Goal: Communication & Community: Answer question/provide support

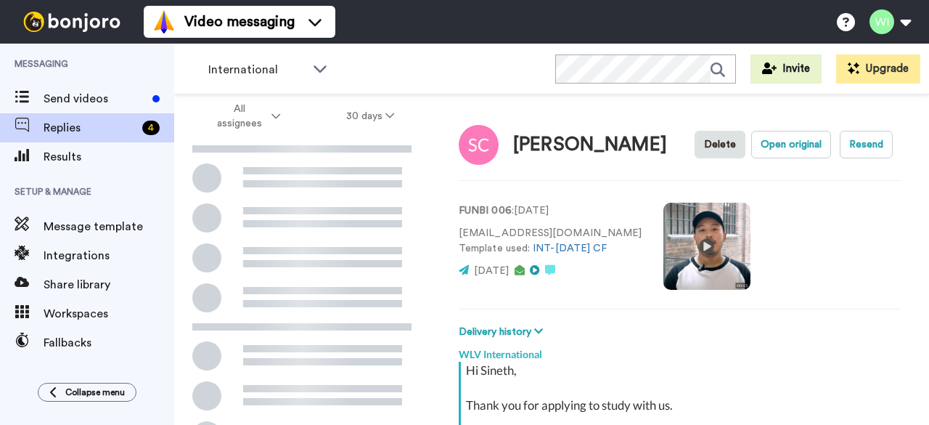
scroll to position [237, 0]
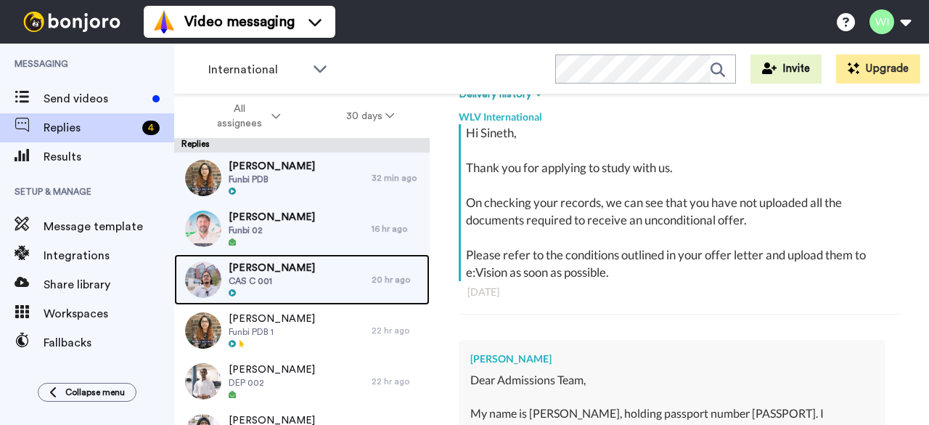
click at [303, 279] on span "CAS C 001" at bounding box center [272, 281] width 86 height 12
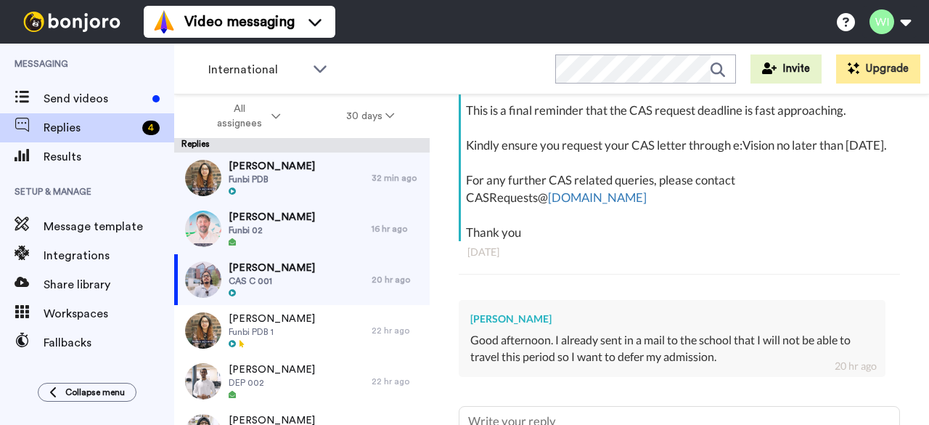
scroll to position [477, 0]
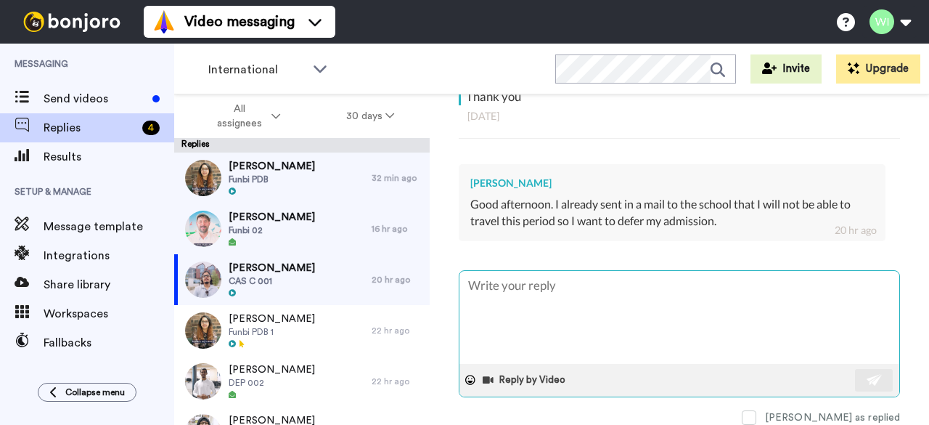
click at [486, 282] on textarea at bounding box center [680, 317] width 440 height 93
click at [541, 280] on textarea at bounding box center [680, 317] width 440 height 93
type textarea "x"
type textarea "H"
type textarea "x"
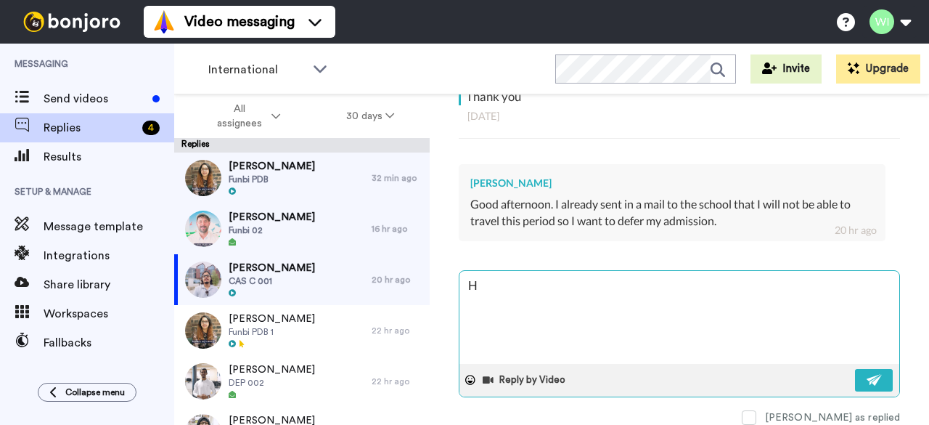
type textarea "HI"
type textarea "x"
type textarea "HI"
type textarea "x"
type textarea "HI"
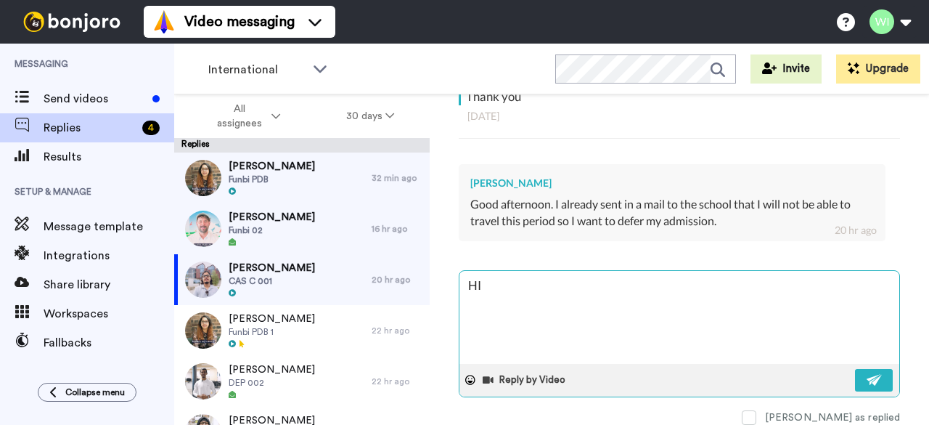
type textarea "x"
type textarea "H"
type textarea "x"
type textarea "Hi"
type textarea "x"
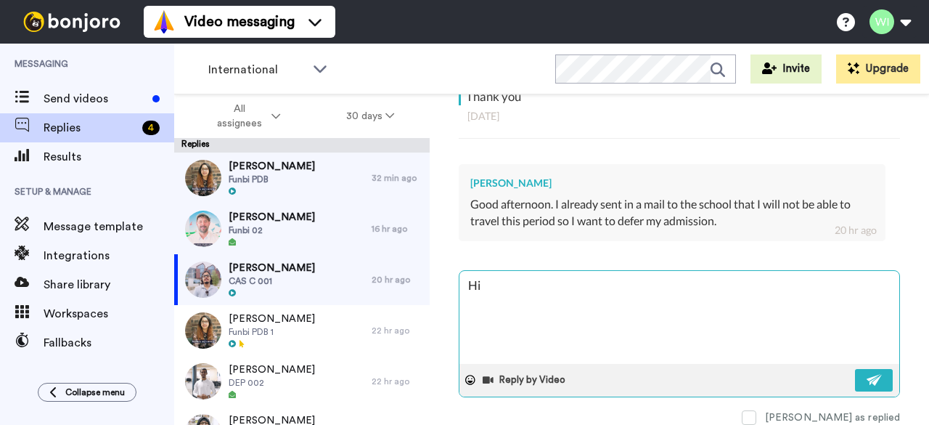
type textarea "Hi"
type textarea "x"
type textarea "Hi"
type textarea "x"
type textarea "Hi,"
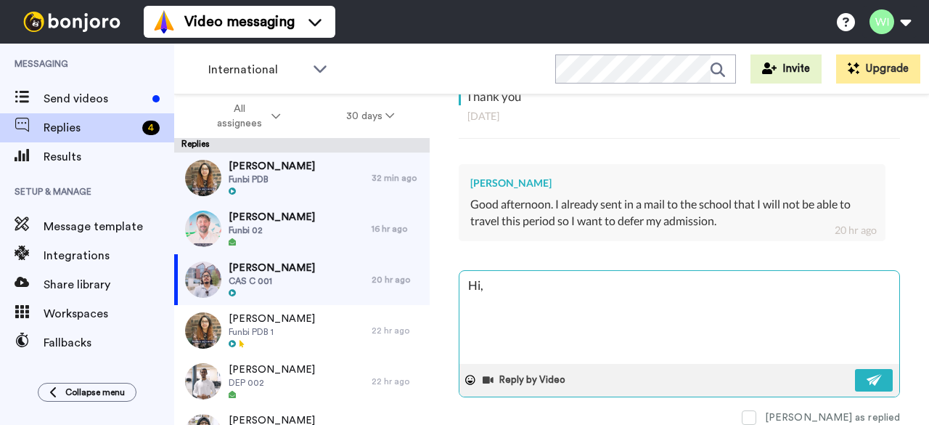
type textarea "x"
type textarea "Hi,"
type textarea "x"
type textarea "Hi, T"
type textarea "x"
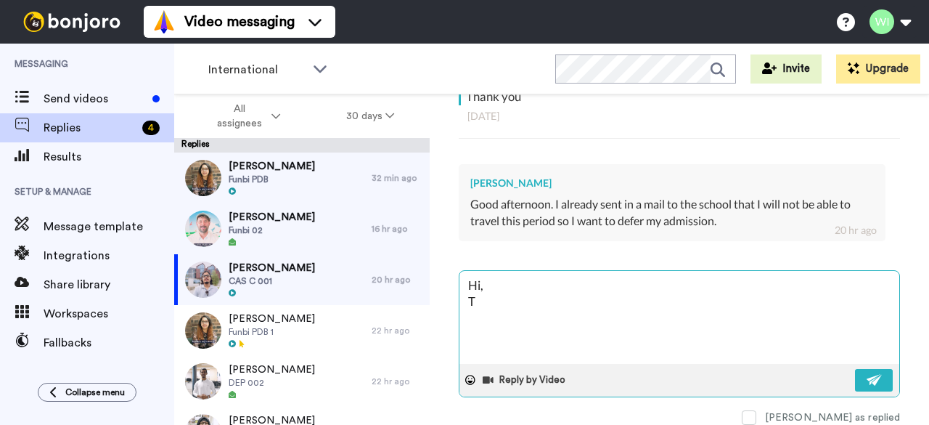
type textarea "Hi, Th"
type textarea "x"
type textarea "Hi, Tha"
type textarea "x"
type textarea "Hi, Thak"
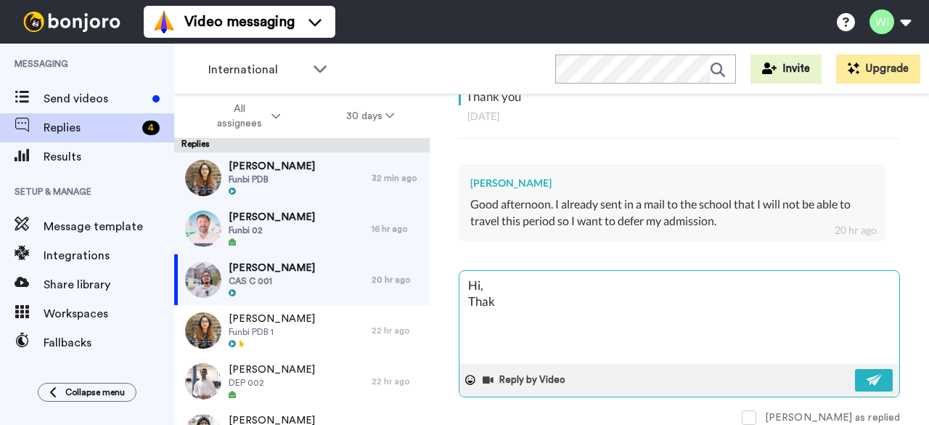
type textarea "x"
type textarea "Hi, Thak"
type textarea "x"
type textarea "Hi, Thak y"
type textarea "x"
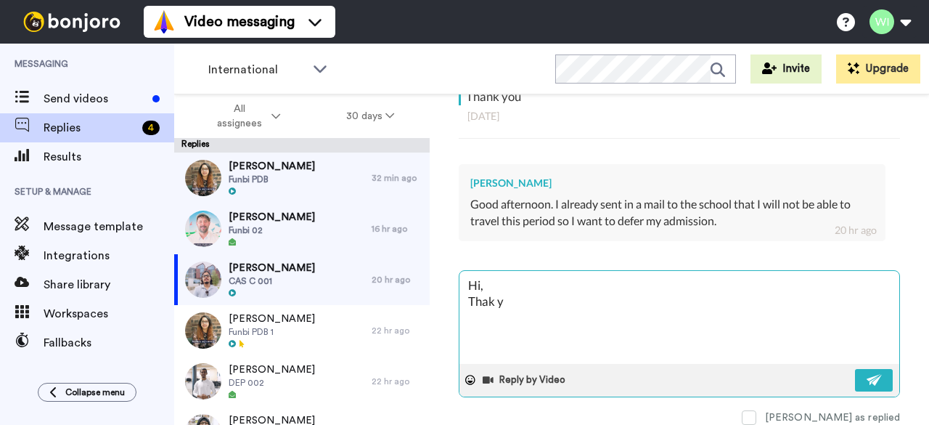
type textarea "Hi, Thak yo"
type textarea "x"
type textarea "Hi, Thak you"
type textarea "x"
type textarea "Hi, Thak you"
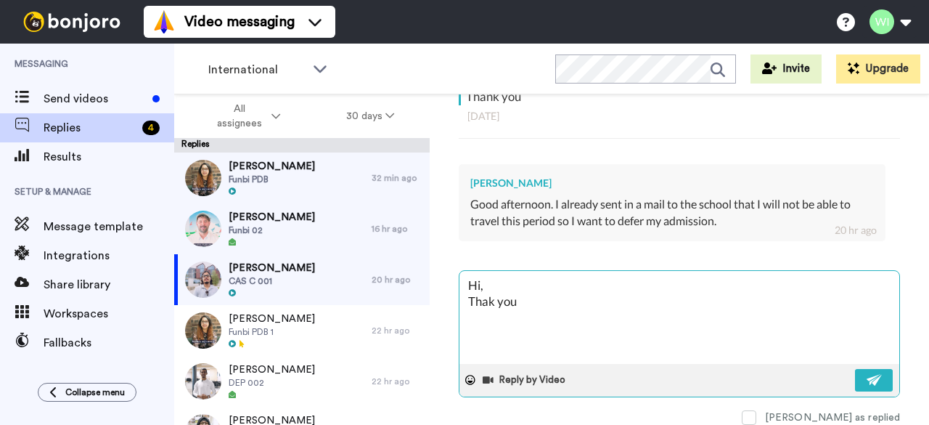
type textarea "x"
type textarea "Hi, Thak you"
type textarea "x"
type textarea "Hi, Thak yo"
type textarea "x"
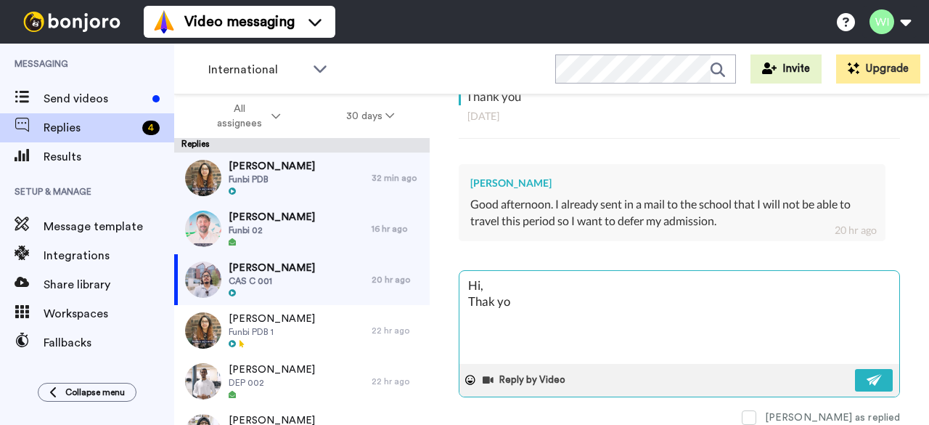
type textarea "Hi, Thak y"
type textarea "x"
type textarea "Hi, Thak"
type textarea "x"
type textarea "Hi, Thak"
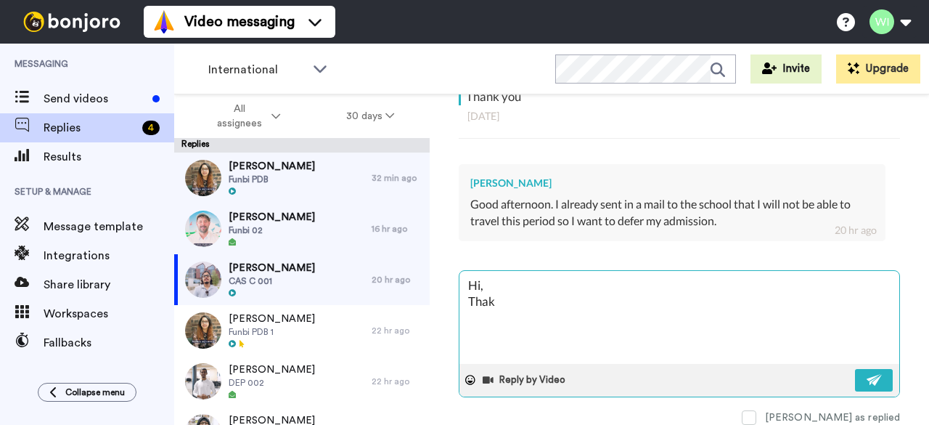
type textarea "x"
type textarea "Hi, Tha"
type textarea "x"
type textarea "Hi, Than"
type textarea "x"
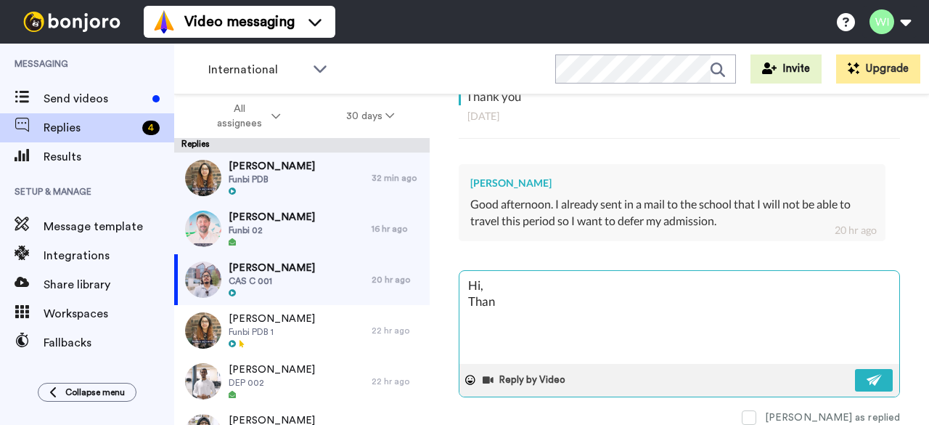
type textarea "Hi, Thank"
type textarea "x"
type textarea "Hi, Thank"
type textarea "x"
type textarea "Hi, Thank y"
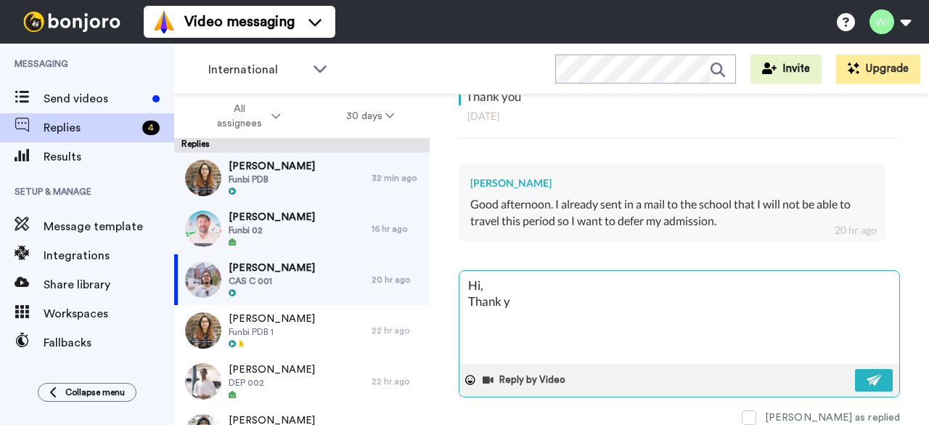
type textarea "x"
type textarea "Hi, Thank yo"
type textarea "x"
type textarea "Hi, Thank you"
type textarea "x"
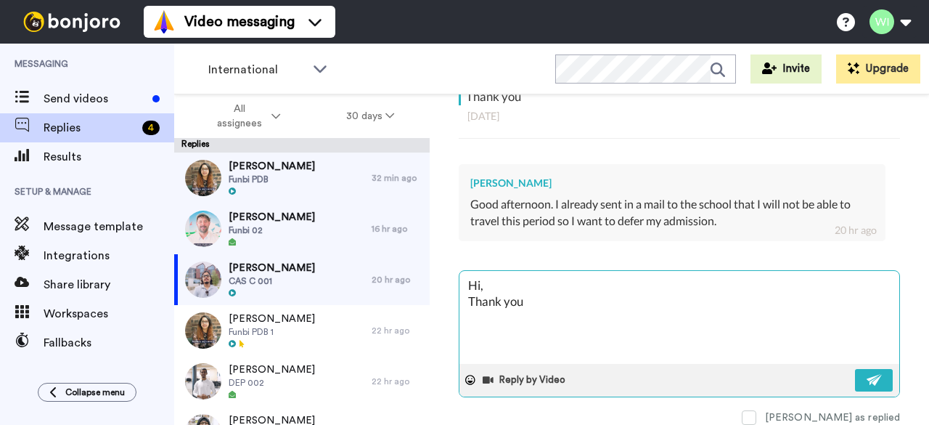
type textarea "Hi, Thank you"
type textarea "x"
type textarea "Hi, Thank you fo"
type textarea "x"
type textarea "Hi, Thank you for"
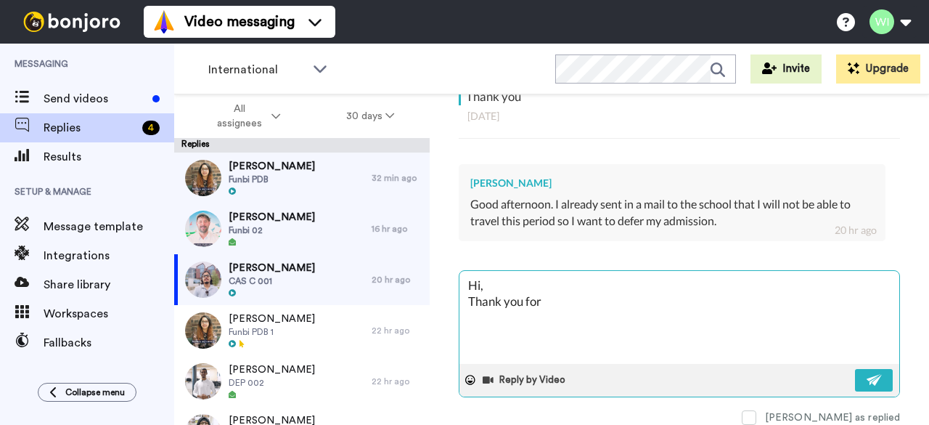
type textarea "x"
type textarea "Hi, Thank you for l"
type textarea "x"
type textarea "Hi, Thank you for le"
type textarea "x"
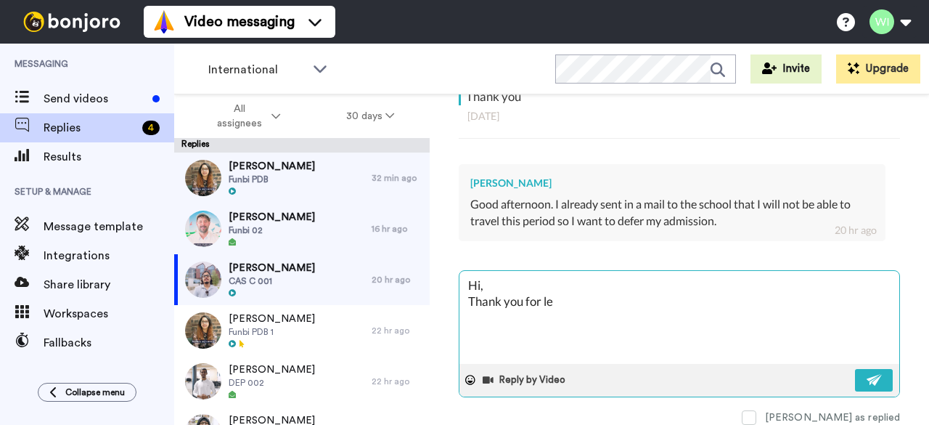
type textarea "Hi, Thank you for let"
type textarea "x"
type textarea "Hi, Thank you for lett"
type textarea "x"
type textarea "Hi, Thank you for letti"
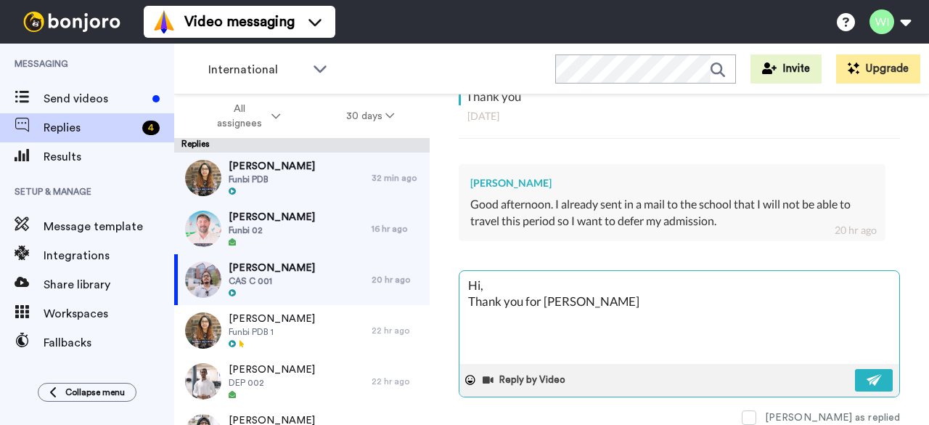
type textarea "x"
type textarea "Hi, Thank you for lettin"
type textarea "x"
type textarea "Hi, Thank you for letting"
type textarea "x"
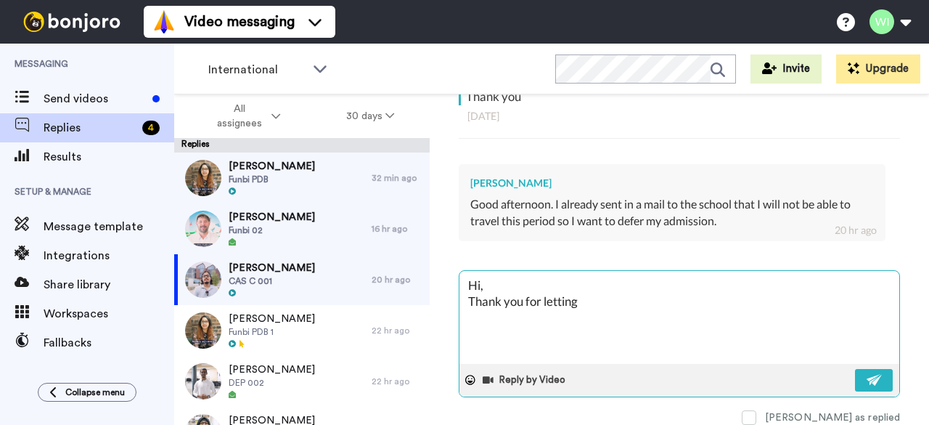
type textarea "Hi, Thank you for letting"
type textarea "x"
type textarea "Hi, Thank you for letting u"
type textarea "x"
type textarea "Hi, Thank you for letting us"
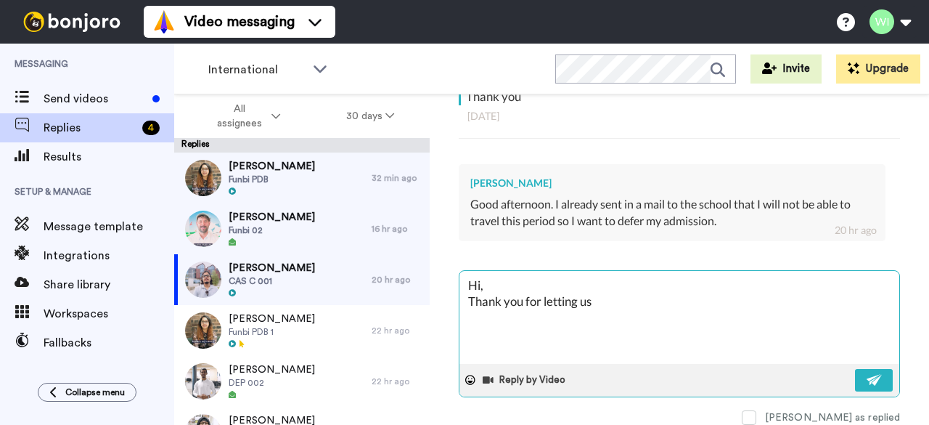
type textarea "x"
type textarea "Hi, Thank you for letting us"
type textarea "x"
type textarea "Hi, Thank you for letting us k"
type textarea "x"
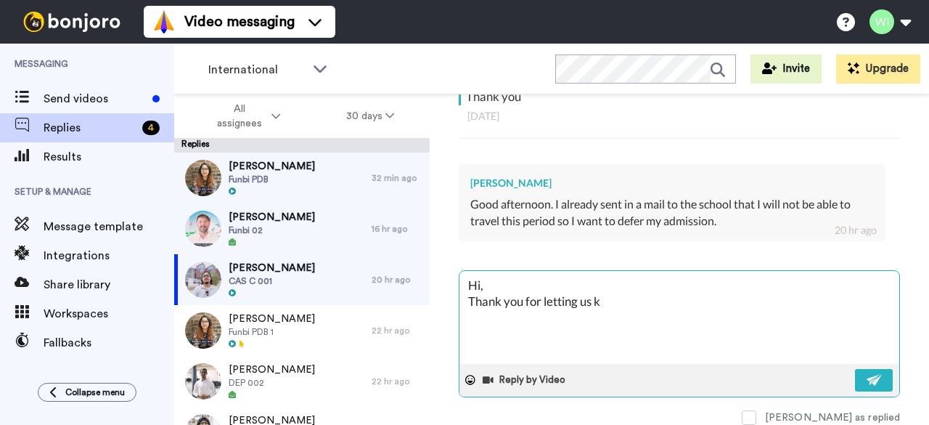
type textarea "Hi, Thank you for letting us kn"
type textarea "x"
type textarea "Hi, Thank you for letting us kno"
type textarea "x"
type textarea "Hi, Thank you for letting us know"
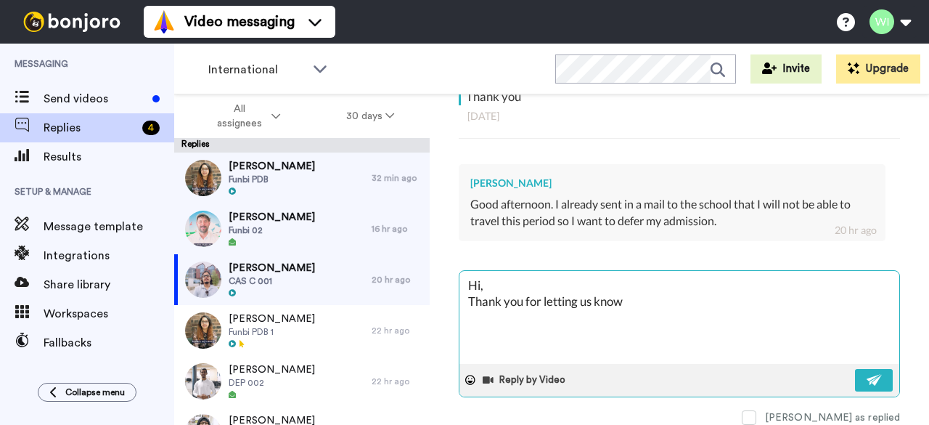
type textarea "x"
type textarea "Hi, Thank you for letting us know."
type textarea "x"
type textarea "Hi, Thank you for letting us know."
type textarea "x"
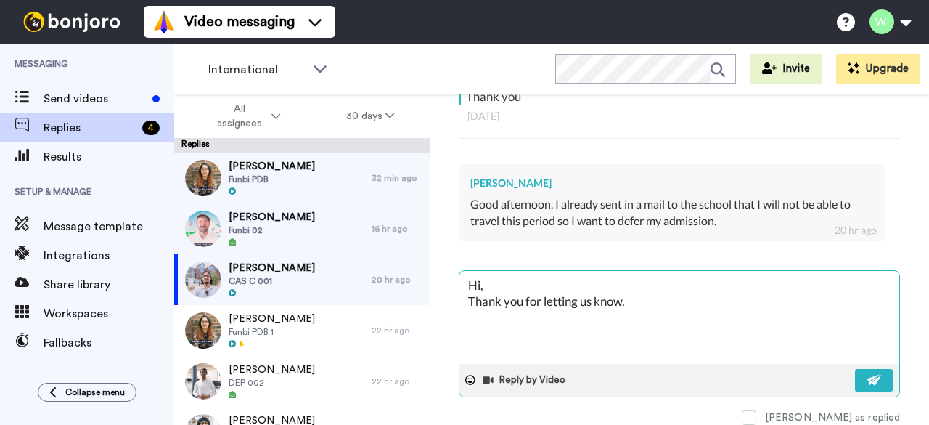
type textarea "Hi, Thank you for letting us know. H"
type textarea "x"
type textarea "Hi, Thank you for letting us know. Ho"
type textarea "x"
type textarea "Hi, Thank you for letting us know. H"
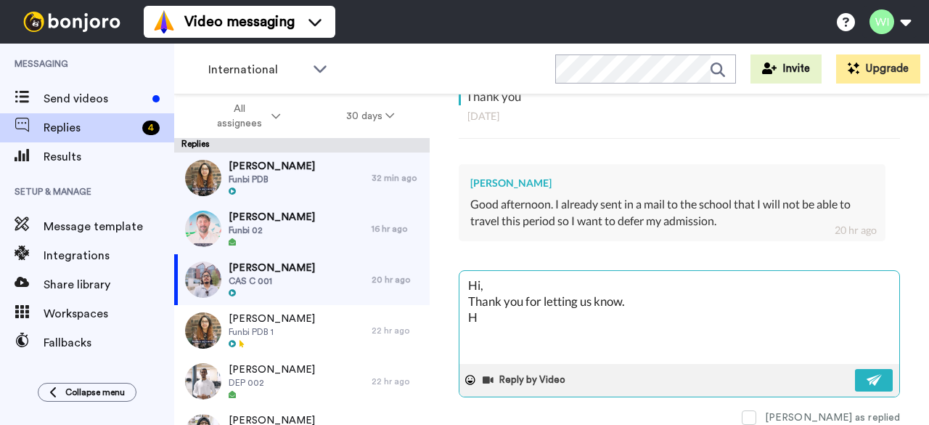
type textarea "x"
type textarea "Hi, Thank you for letting us know. Hw"
type textarea "x"
type textarea "Hi, Thank you for letting us know. H"
type textarea "x"
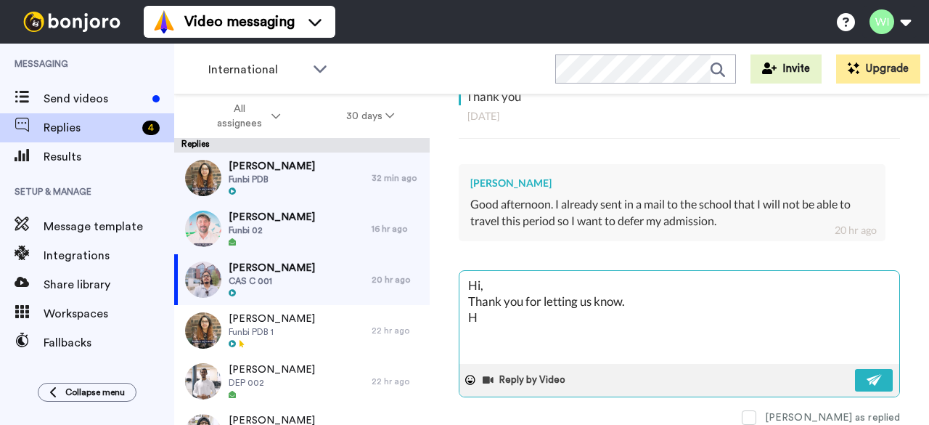
type textarea "Hi, Thank you for letting us know. Ho"
type textarea "x"
type textarea "Hi, Thank you for letting us know. How"
type textarea "x"
type textarea "Hi, Thank you for letting us know. Howe"
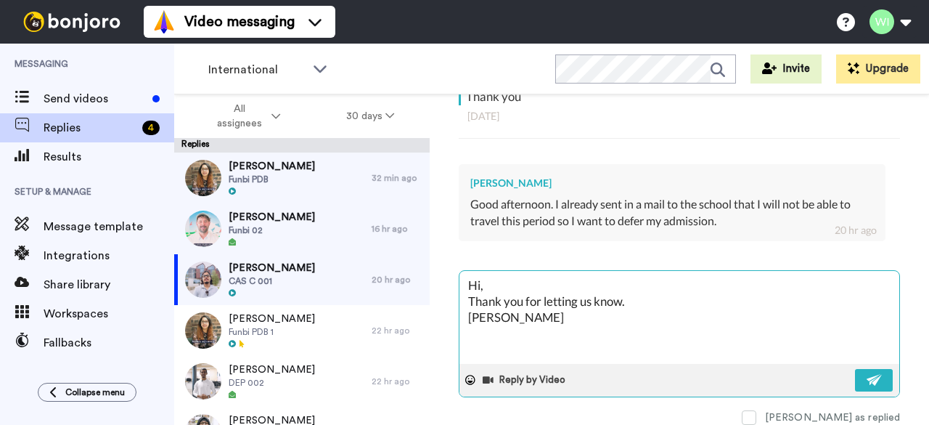
type textarea "x"
type textarea "Hi, Thank you for letting us know. Howev"
type textarea "x"
type textarea "Hi, Thank you for letting us know. Howeve"
type textarea "x"
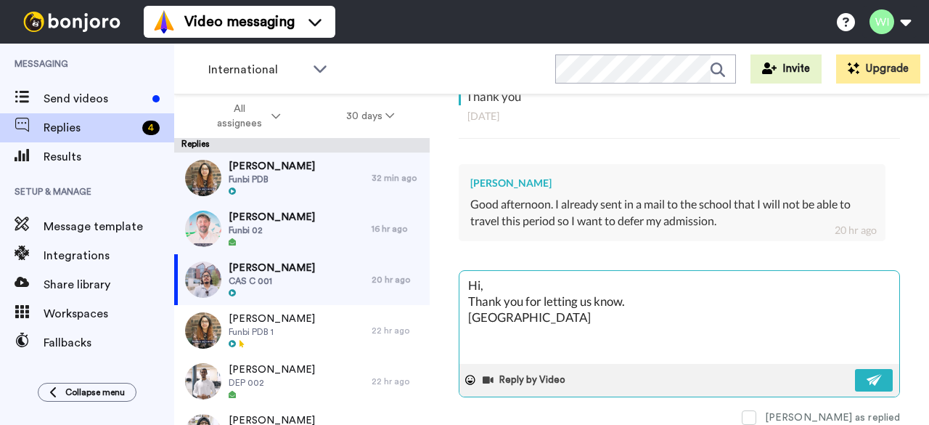
type textarea "Hi, Thank you for letting us know. However"
type textarea "x"
type textarea "Hi, Thank you for letting us know. However"
type textarea "x"
type textarea "Hi, Thank you for letting us know. However"
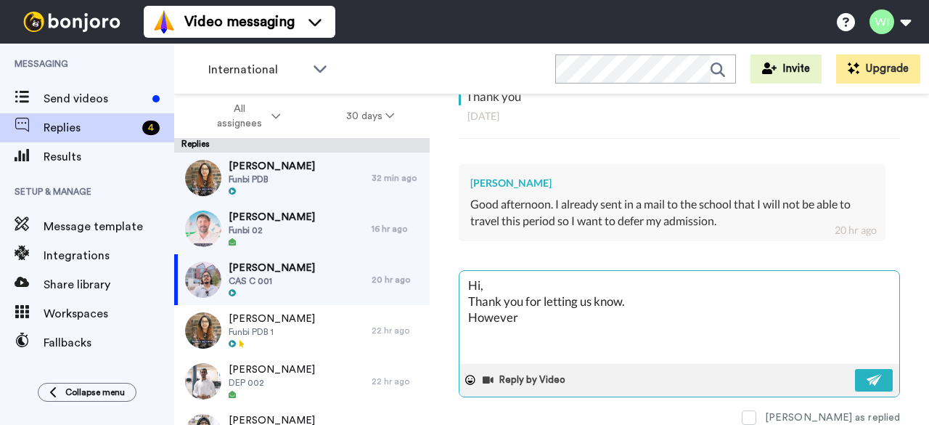
type textarea "x"
type textarea "Hi, Thank you for letting us know. However,"
type textarea "x"
type textarea "Hi, Thank you for letting us know. However"
type textarea "x"
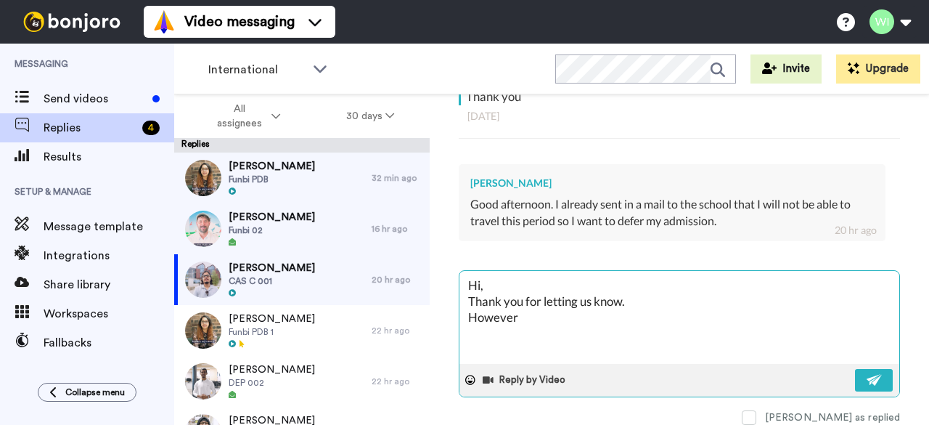
type textarea "Hi, Thank you for letting us know. Howeve"
type textarea "x"
type textarea "Hi, Thank you for letting us know. Howev"
type textarea "x"
type textarea "Hi, Thank you for letting us know. Howe"
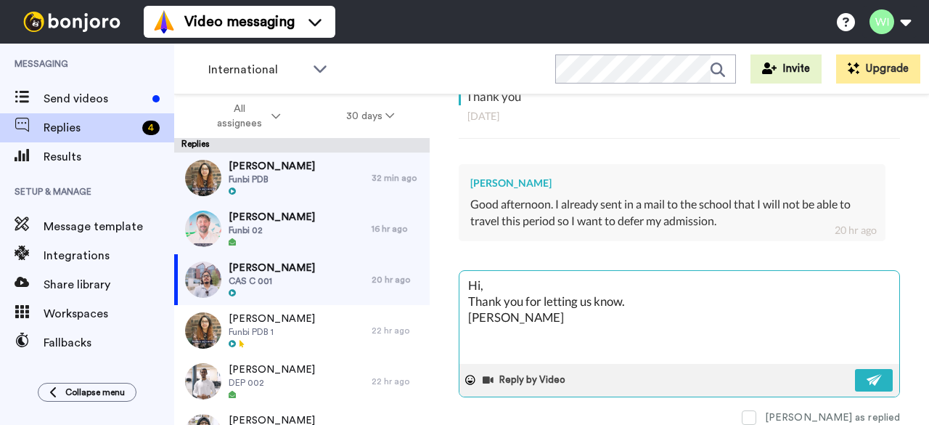
type textarea "x"
type textarea "Hi, Thank you for letting us know. How"
type textarea "x"
type textarea "Hi, Thank you for letting us know. Ho"
type textarea "x"
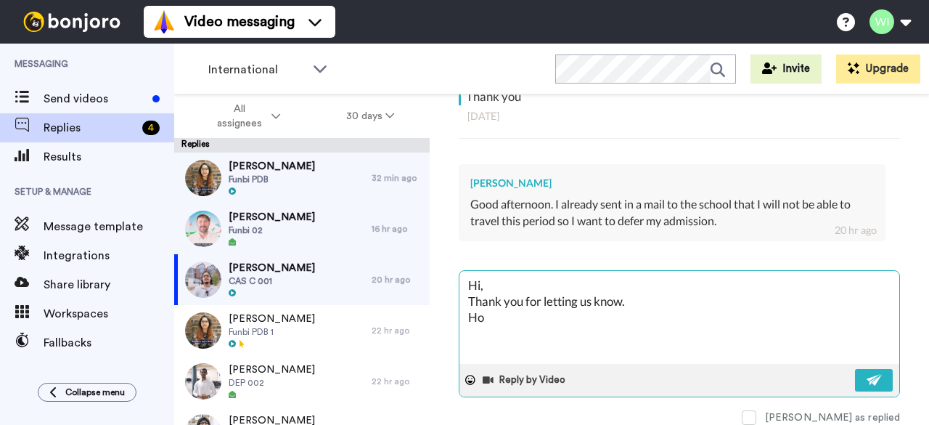
type textarea "Hi, Thank you for letting us know. H"
type textarea "x"
type textarea "Hi, Thank you for letting us know."
type textarea "x"
type textarea "Hi, Thank you for letting us know. P"
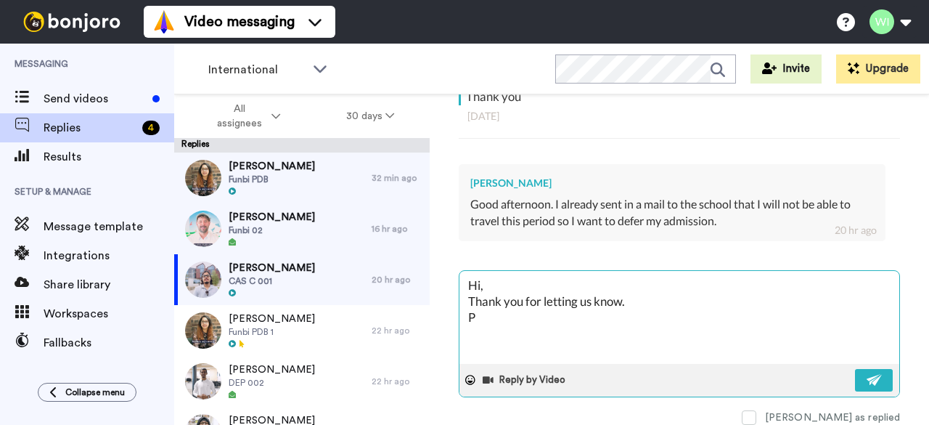
type textarea "x"
type textarea "Hi, Thank you for letting us know. Pl"
type textarea "x"
type textarea "Hi, Thank you for letting us know. Ples"
type textarea "x"
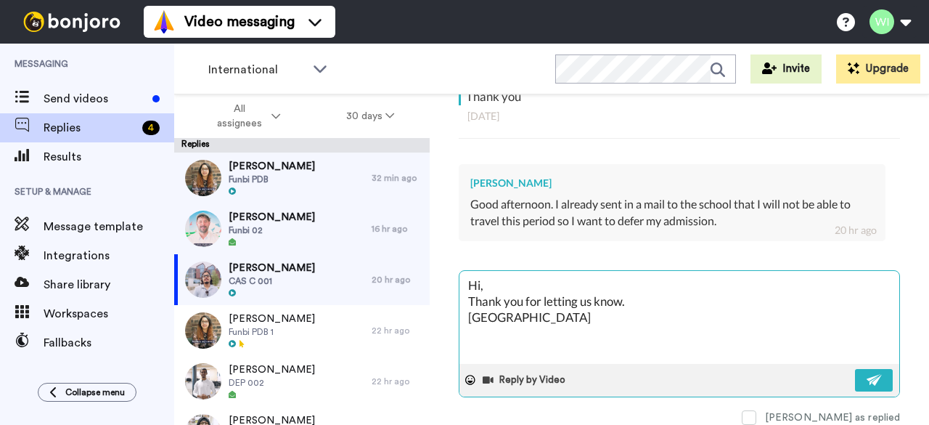
type textarea "Hi, Thank you for letting us know. Plesae"
type textarea "x"
type textarea "Hi, Thank you for letting us know. Plesae"
type textarea "x"
type textarea "Hi, Thank you for letting us know. Plesae"
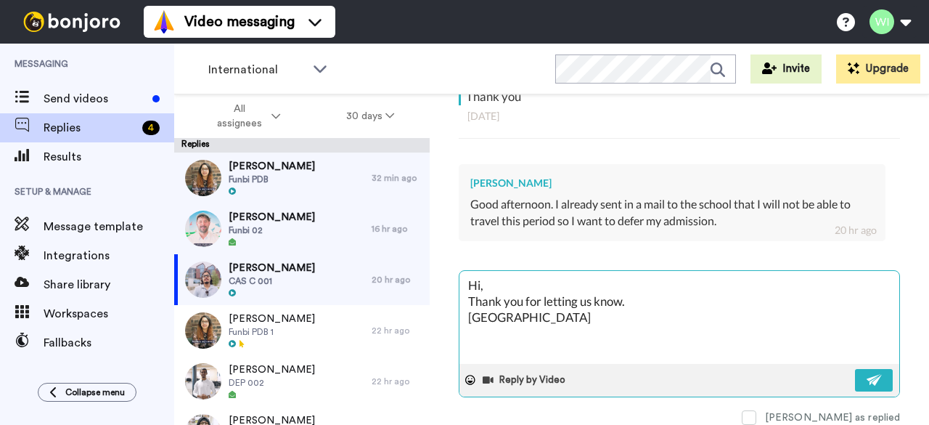
type textarea "x"
type textarea "Hi, Thank you for letting us know. Plesa"
type textarea "x"
type textarea "Hi, Thank you for letting us know. Ples"
type textarea "x"
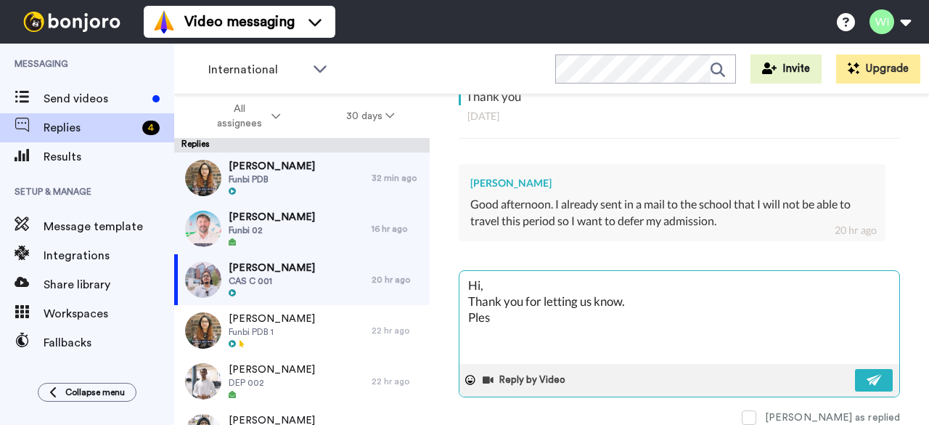
type textarea "Hi, Thank you for letting us know. Ple"
type textarea "x"
type textarea "Hi, Thank you for letting us know. Plea"
type textarea "x"
type textarea "Hi, Thank you for letting us know. Pleas"
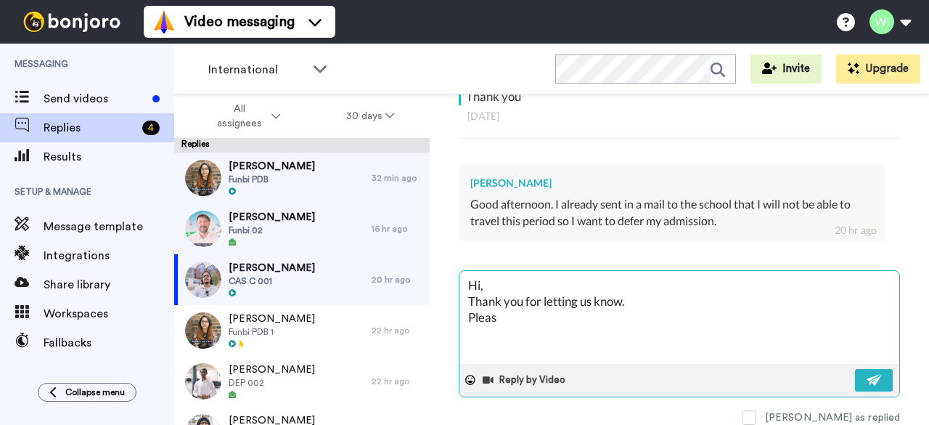
type textarea "x"
type textarea "Hi, Thank you for letting us know. Please"
type textarea "x"
type textarea "Hi, Thank you for letting us know. Please"
type textarea "x"
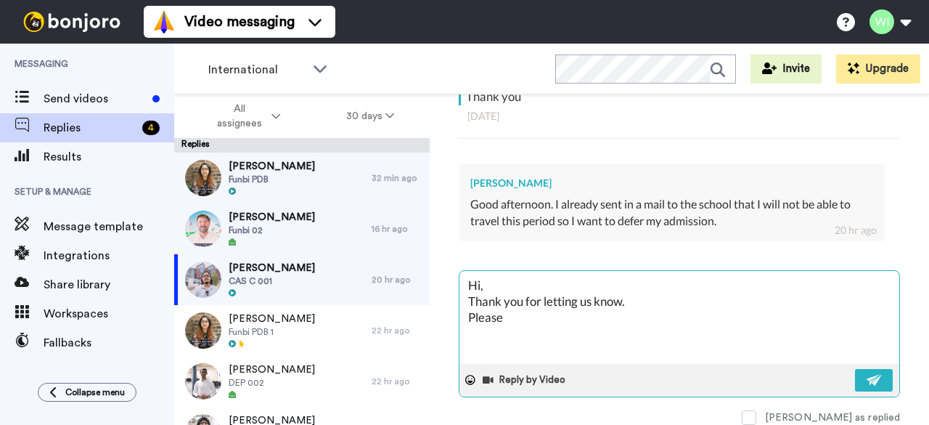
type textarea "Hi, Thank you for letting us know. Please e"
type textarea "x"
type textarea "Hi, Thank you for letting us know. Please en"
type textarea "x"
type textarea "Hi, Thank you for letting us know. Please ensu"
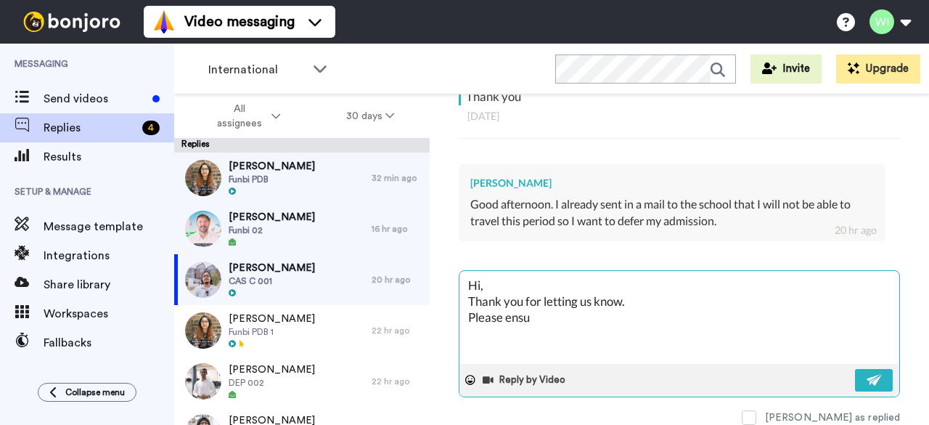
type textarea "x"
type textarea "Hi, Thank you for letting us know. Please ensur"
type textarea "x"
type textarea "Hi, Thank you for letting us know. Please ensure"
type textarea "x"
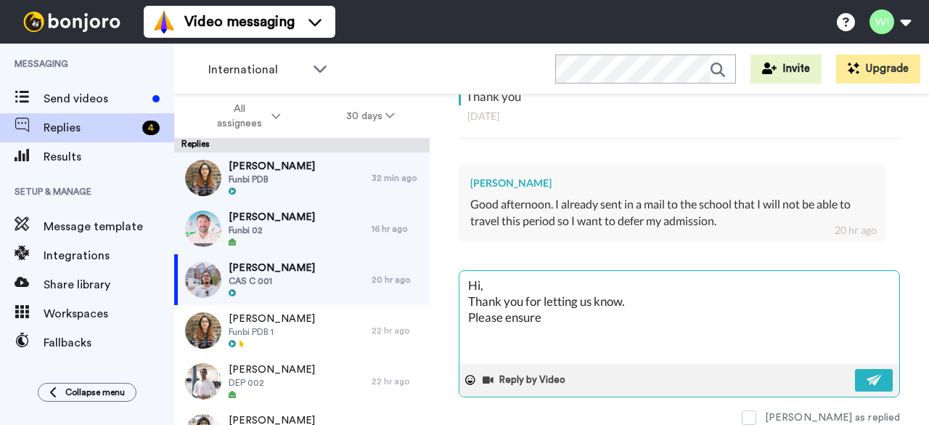
type textarea "Hi, Thank you for letting us know. Please ensure"
type textarea "x"
type textarea "Hi, Thank you for letting us know. Please ensure y"
type textarea "x"
type textarea "Hi, Thank you for letting us know. Please ensure yo"
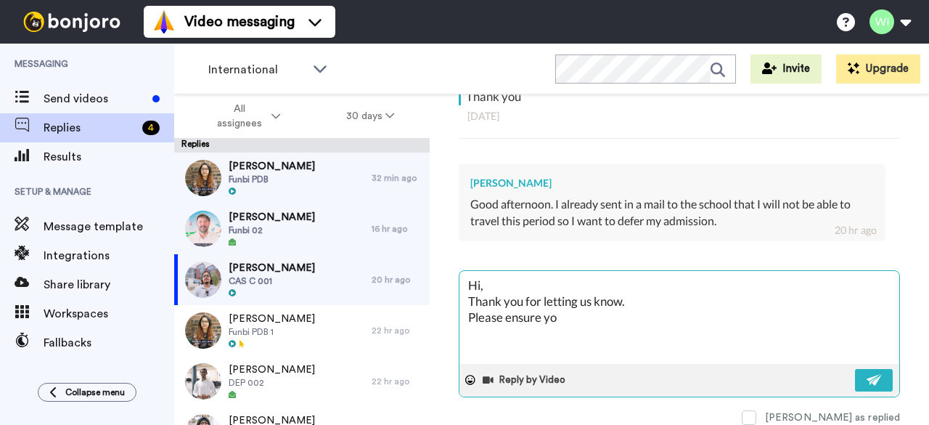
type textarea "x"
type textarea "Hi, Thank you for letting us know. Please ensure you"
type textarea "x"
type textarea "Hi, Thank you for letting us know. Please ensure you"
type textarea "x"
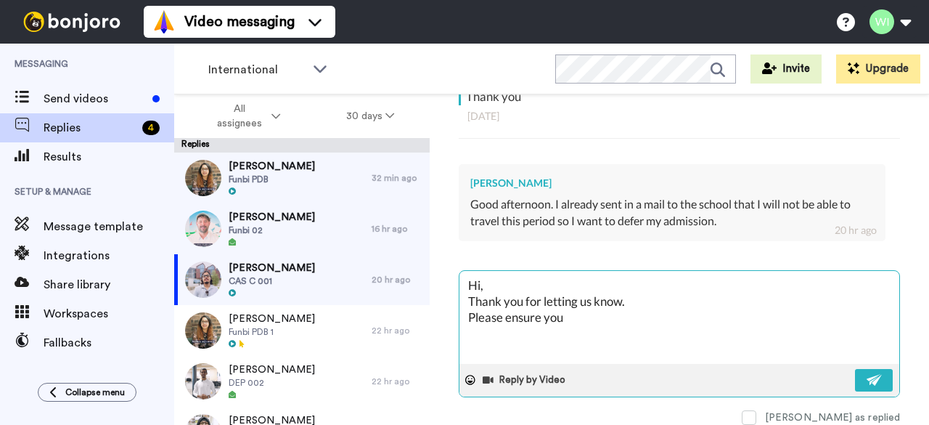
type textarea "Hi, Thank you for letting us know. Please ensure you s"
type textarea "x"
type textarea "Hi, Thank you for letting us know. Please ensure you se"
type textarea "x"
type textarea "Hi, Thank you for letting us know. Please ensure you sen"
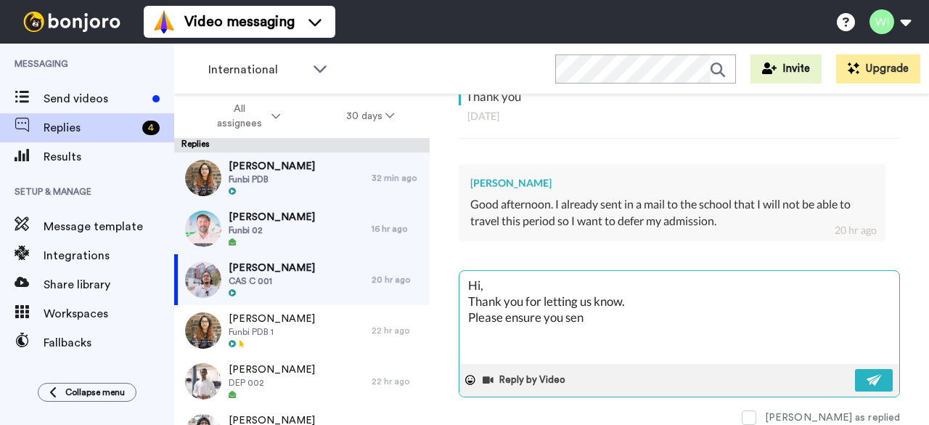
type textarea "x"
type textarea "Hi, Thank you for letting us know. Please ensure you send"
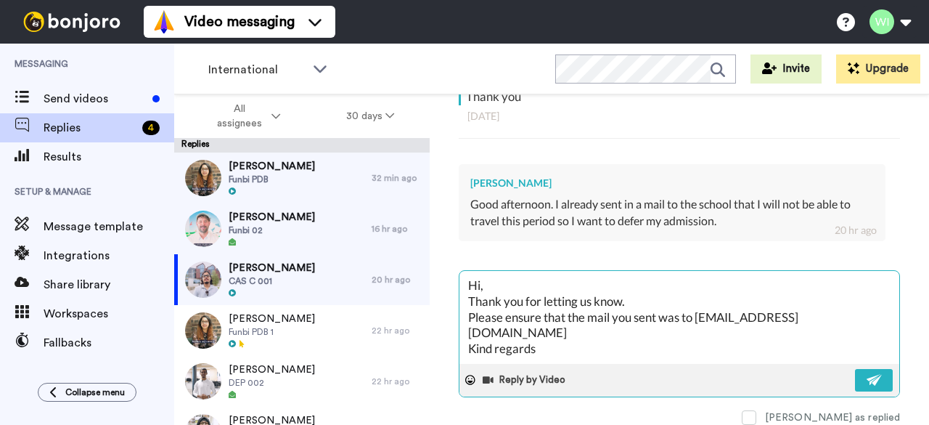
click at [836, 310] on textarea "Hi, Thank you for letting us know. Please ensure that the mail you sent was to …" at bounding box center [680, 317] width 440 height 93
click at [557, 333] on textarea "Hi, Thank you for letting us know. Please ensure that the mail you sent was to …" at bounding box center [680, 317] width 440 height 93
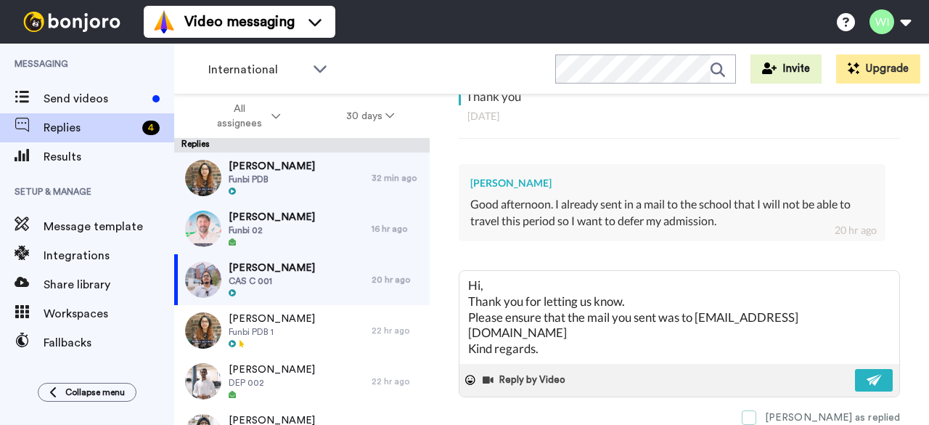
click at [757, 410] on span at bounding box center [749, 417] width 15 height 15
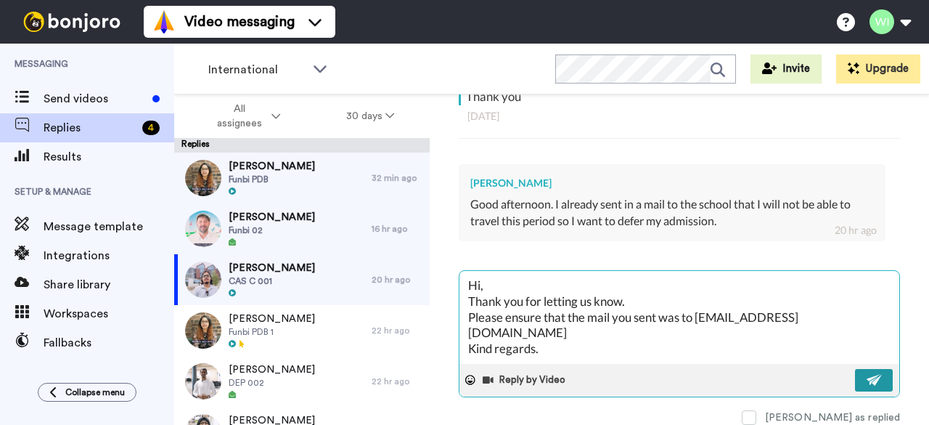
click at [867, 374] on img at bounding box center [875, 380] width 16 height 12
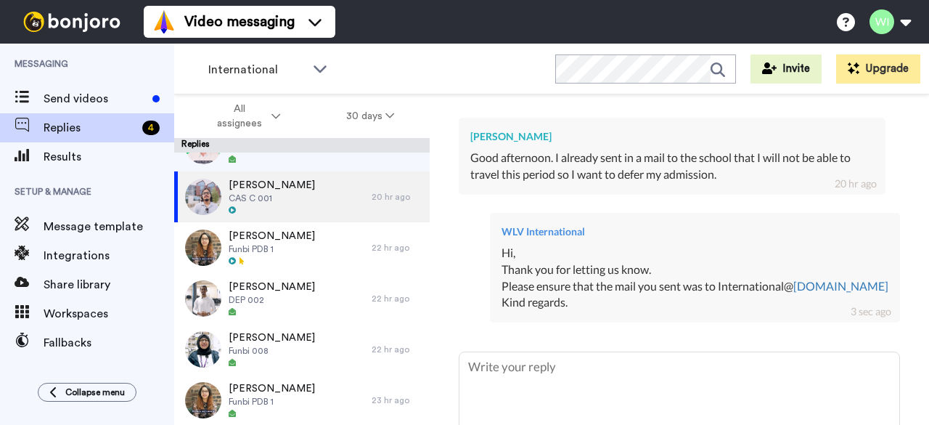
scroll to position [0, 0]
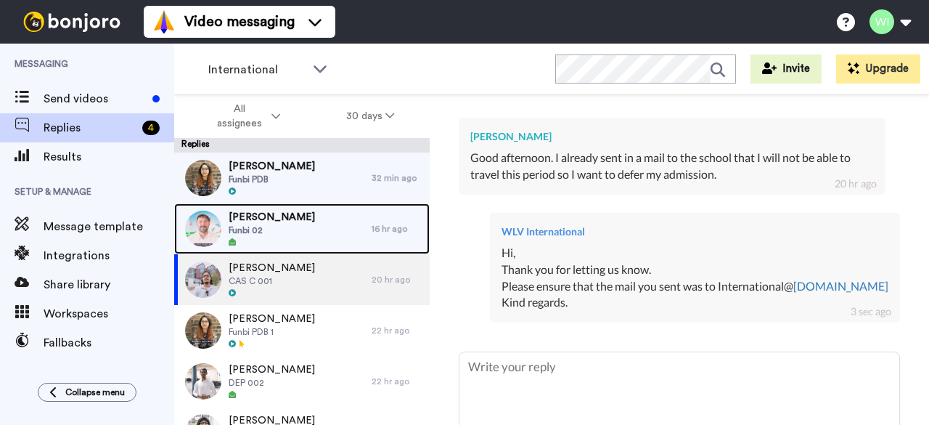
click at [322, 240] on div "Muhammad Shayan Funbi 02" at bounding box center [273, 228] width 198 height 51
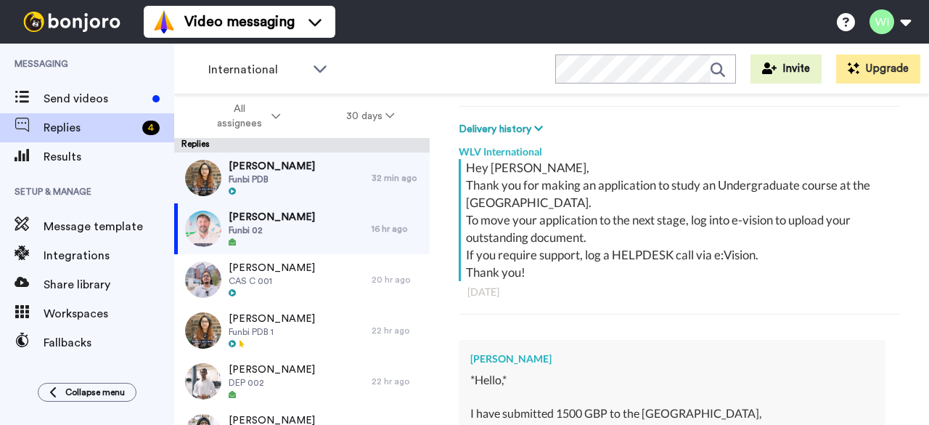
scroll to position [484, 0]
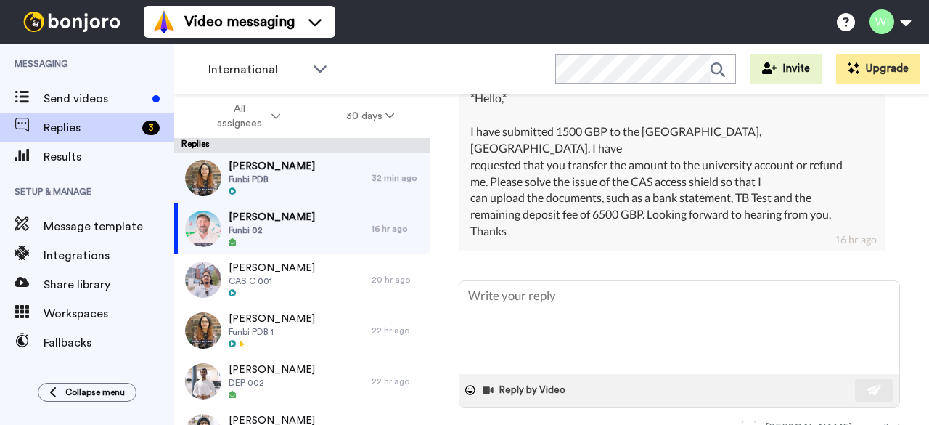
click at [476, 62] on div "International WORKSPACES View all All Default Task List Default International +…" at bounding box center [551, 69] width 755 height 51
click at [887, 211] on div "Muhammad Shayan *Hello,* I have submitted 1500 GBP to the University of Wolverh…" at bounding box center [679, 152] width 441 height 211
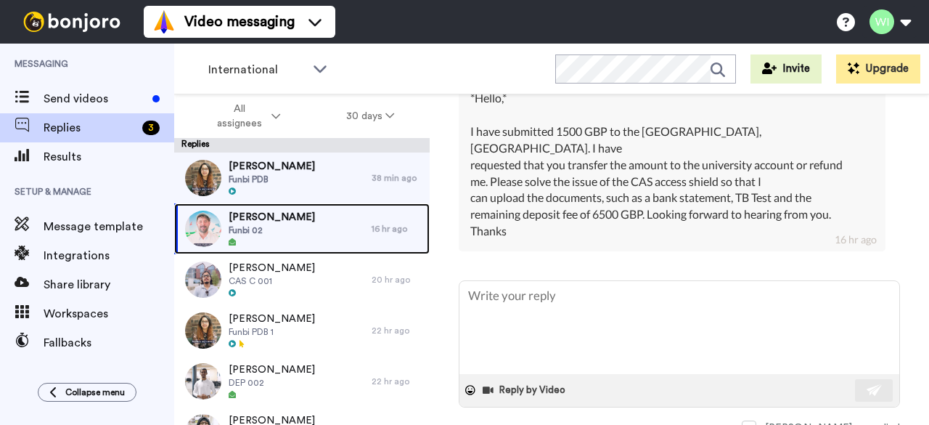
click at [305, 224] on span "Funbi 02" at bounding box center [272, 230] width 86 height 12
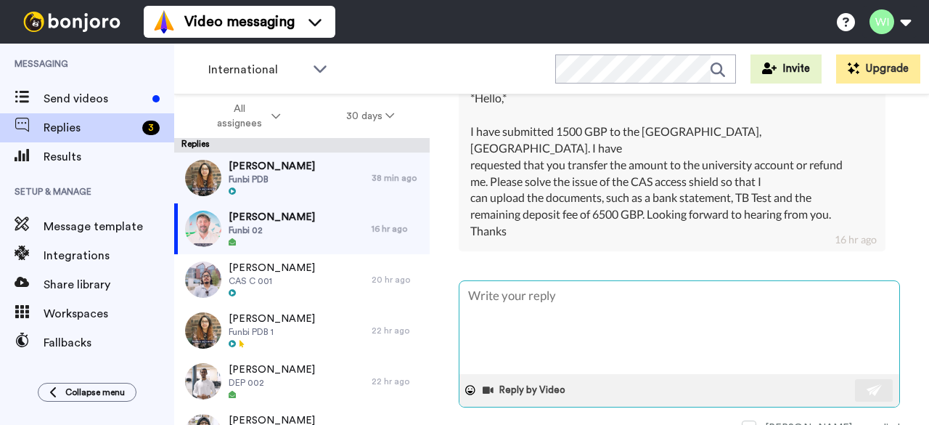
click at [580, 288] on textarea at bounding box center [680, 327] width 440 height 93
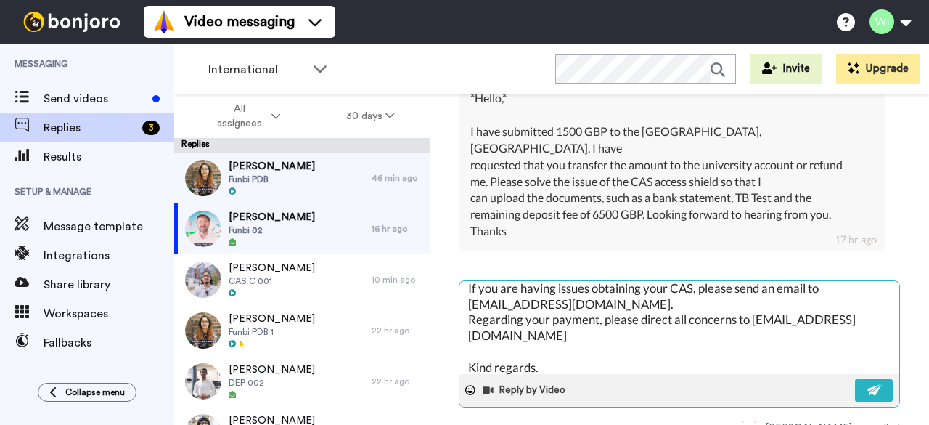
scroll to position [0, 0]
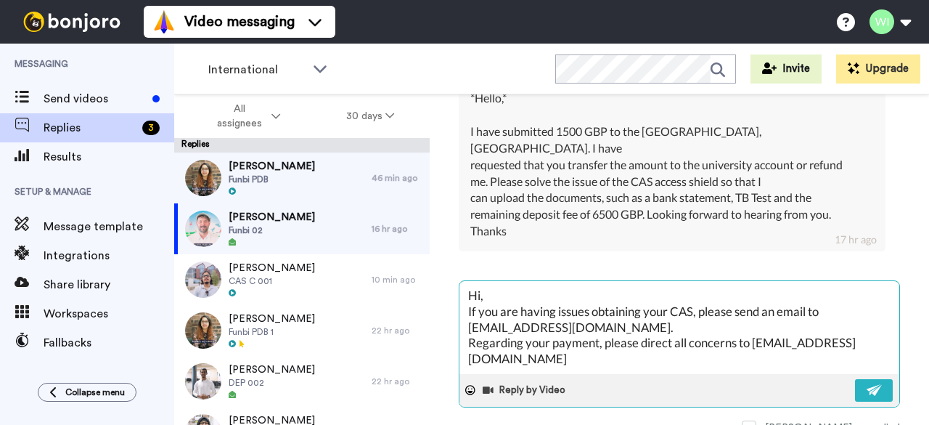
click at [478, 325] on textarea "Hi, If you are having issues obtaining your CAS, please send an email to CASReq…" at bounding box center [680, 327] width 440 height 93
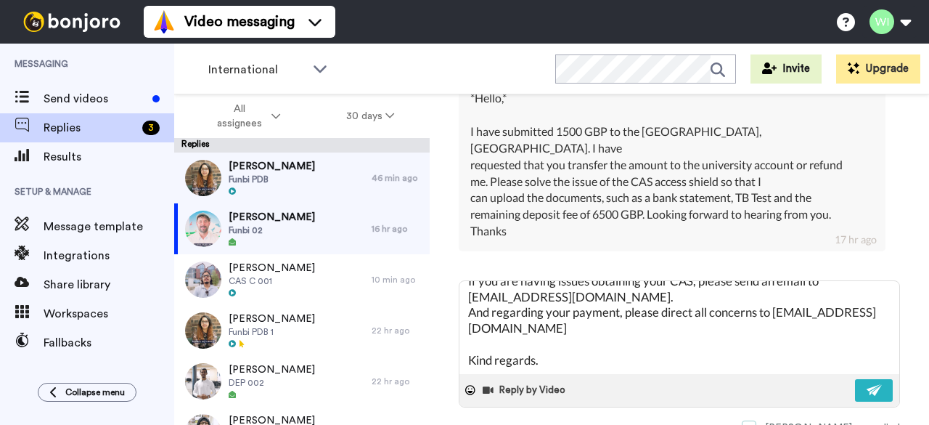
click at [757, 420] on span at bounding box center [749, 427] width 15 height 15
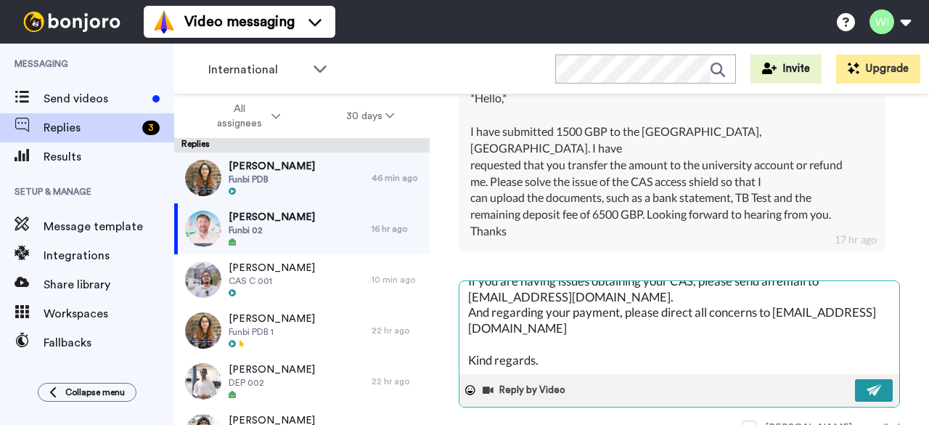
click at [867, 384] on img at bounding box center [875, 390] width 16 height 12
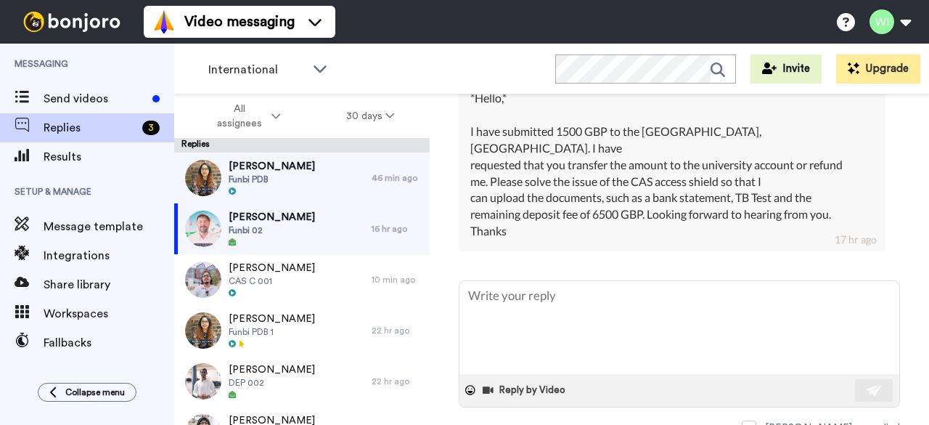
scroll to position [0, 0]
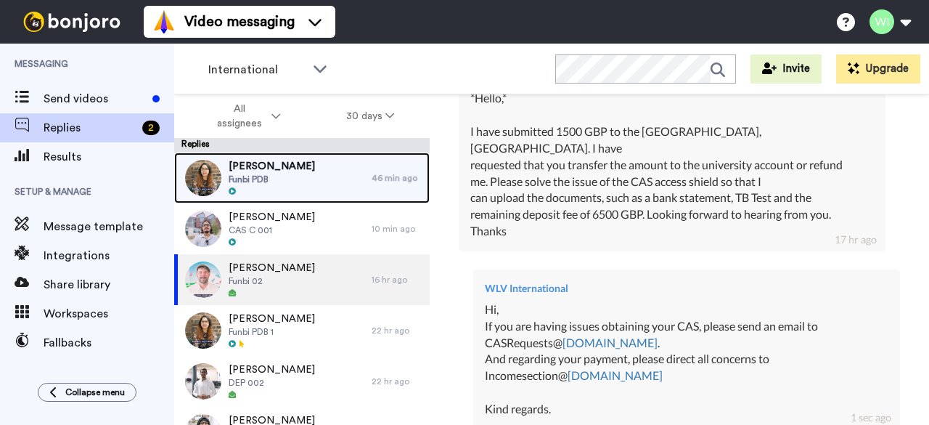
click at [313, 168] on div "Ishan Lamgadhe Funbi PDB" at bounding box center [273, 177] width 198 height 51
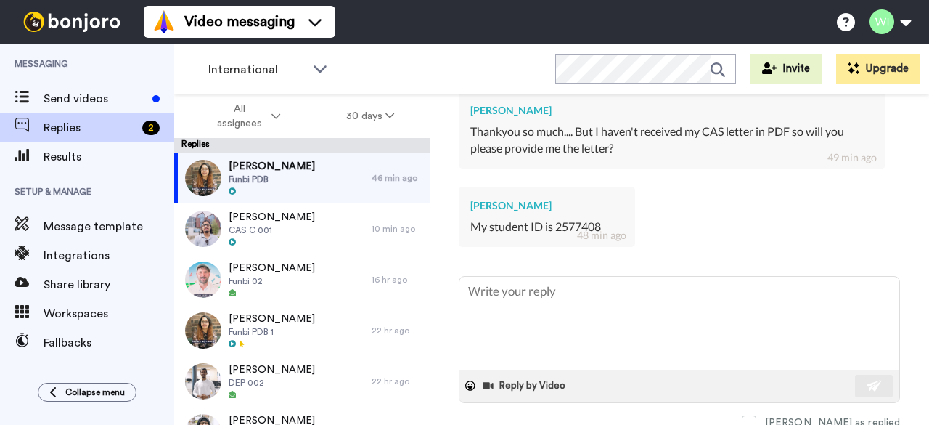
scroll to position [487, 0]
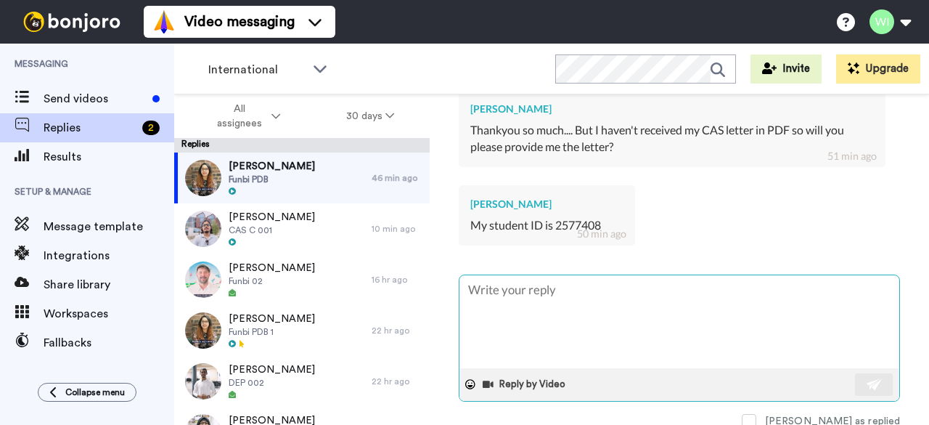
click at [563, 310] on textarea at bounding box center [680, 321] width 440 height 93
click at [552, 326] on textarea "Hi, Kindly click on ctrl +P" at bounding box center [680, 321] width 440 height 93
click at [537, 341] on textarea "Hi, Kindly click on Ctrl +P" at bounding box center [680, 321] width 440 height 93
click at [542, 325] on textarea "Hi, Kindly click on Ctrl +P" at bounding box center [680, 321] width 440 height 93
click at [547, 325] on textarea "Hi, Kindly Ctrl +P" at bounding box center [680, 321] width 440 height 93
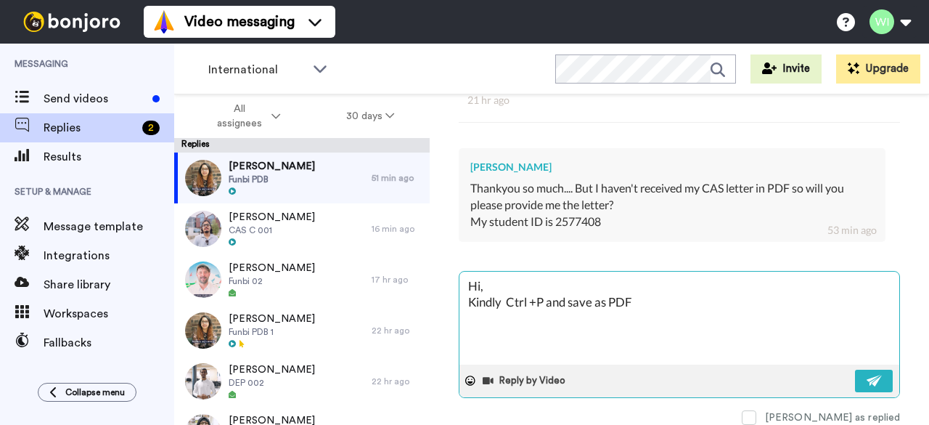
scroll to position [453, 0]
click at [500, 281] on textarea "Hi, Kindly Ctrl +P and save as PDF" at bounding box center [680, 318] width 440 height 93
drag, startPoint x: 466, startPoint y: 283, endPoint x: 671, endPoint y: 319, distance: 208.0
click at [671, 319] on textarea "Hi, Upon the receipt of your email Kindly Ctrl +P and save as PDF" at bounding box center [680, 318] width 440 height 93
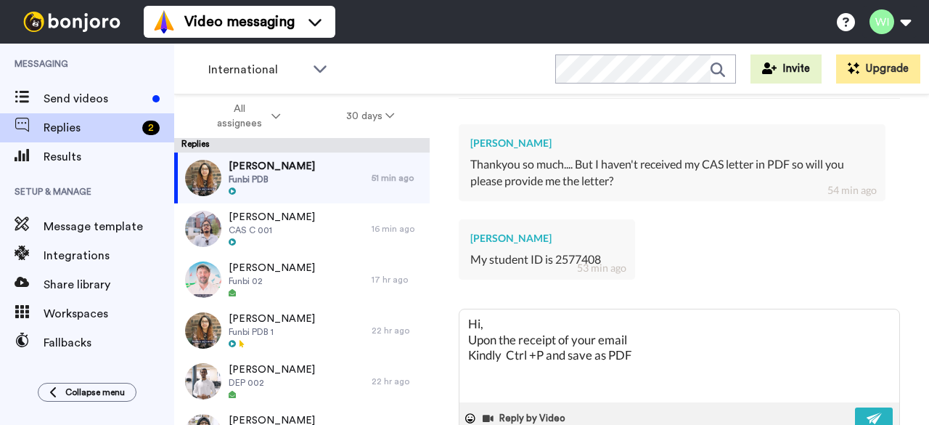
scroll to position [487, 0]
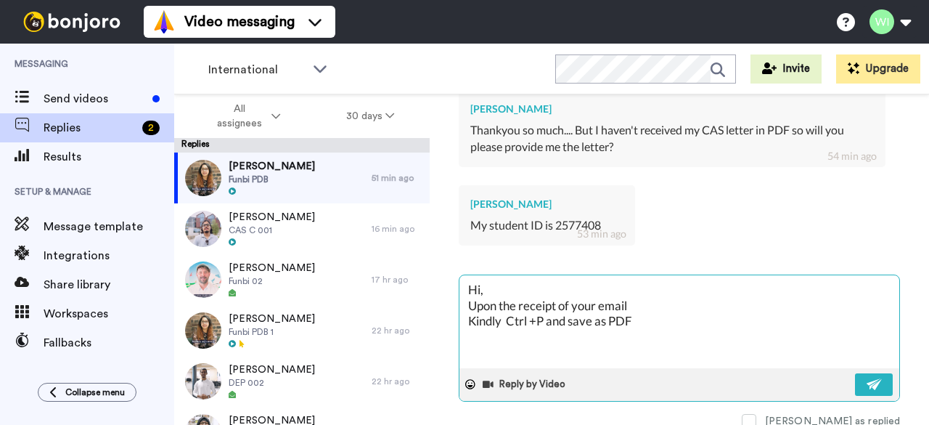
click at [552, 324] on textarea "Hi, Upon the receipt of your email Kindly Ctrl +P and save as PDF" at bounding box center [680, 321] width 440 height 93
drag, startPoint x: 465, startPoint y: 323, endPoint x: 659, endPoint y: 343, distance: 194.9
click at [659, 343] on textarea "Hi, Upon the receipt of your email Kindly Ctrl +P and save as PDF" at bounding box center [680, 321] width 440 height 93
paste textarea "receiving your email, please press Ctrl + P and select S"
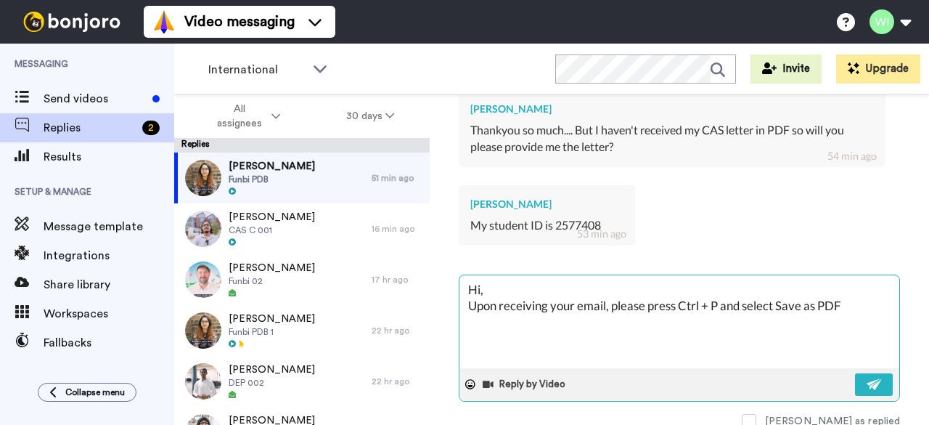
scroll to position [516, 0]
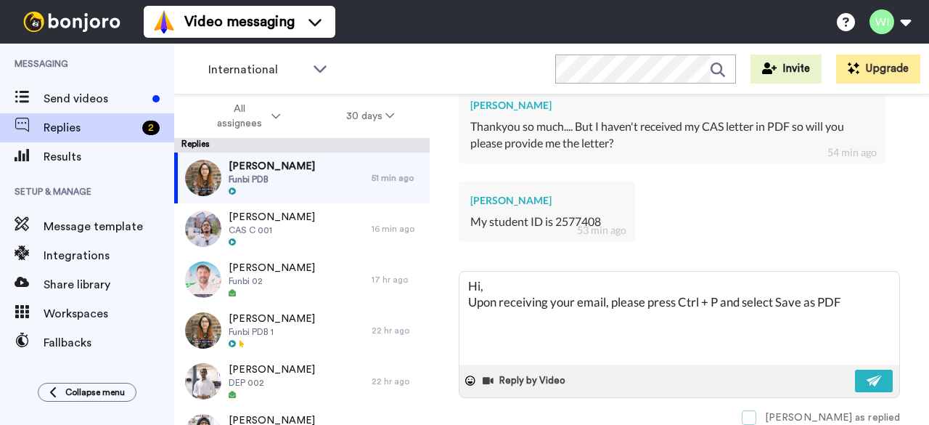
click at [757, 410] on span at bounding box center [749, 417] width 15 height 15
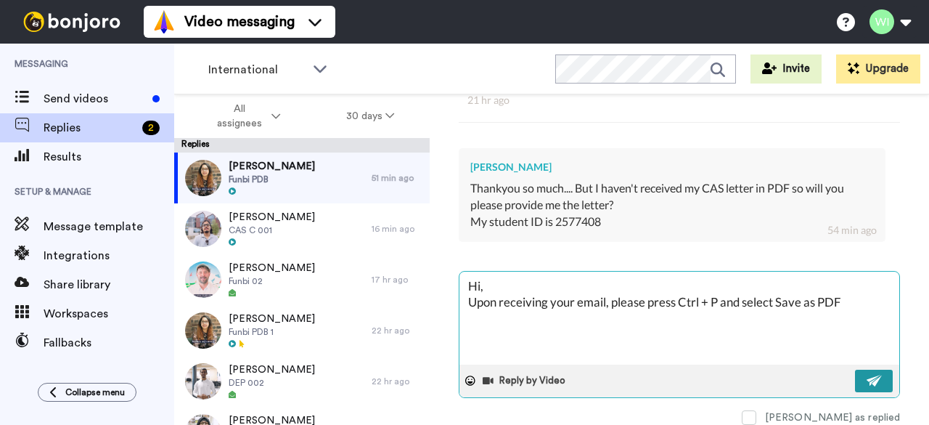
click at [866, 370] on button at bounding box center [874, 381] width 38 height 23
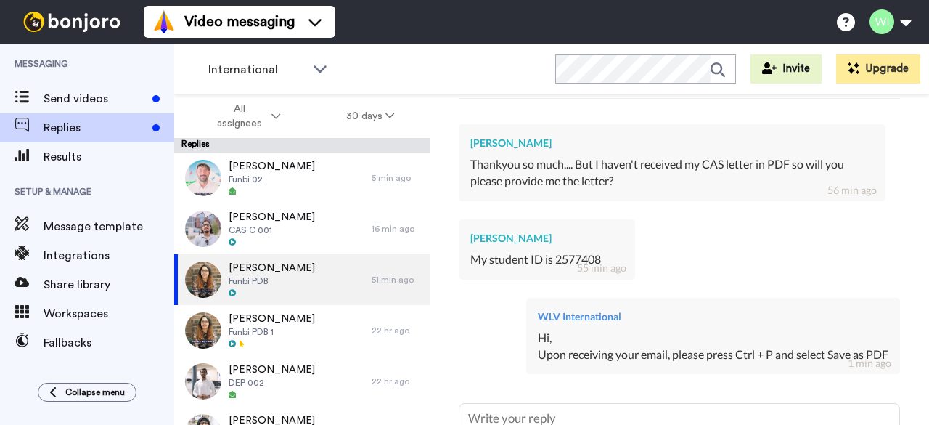
scroll to position [610, 0]
